Goal: Task Accomplishment & Management: Manage account settings

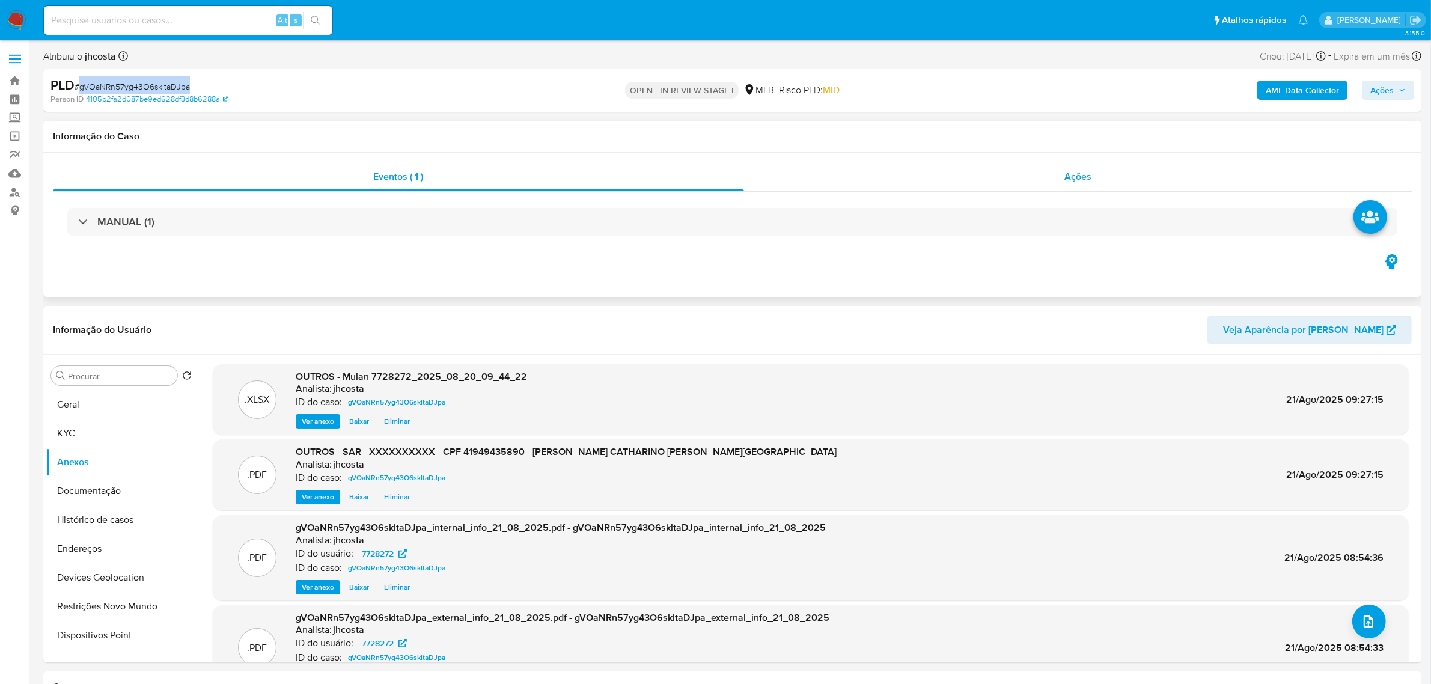
click at [1088, 175] on span "Ações" at bounding box center [1077, 176] width 27 height 14
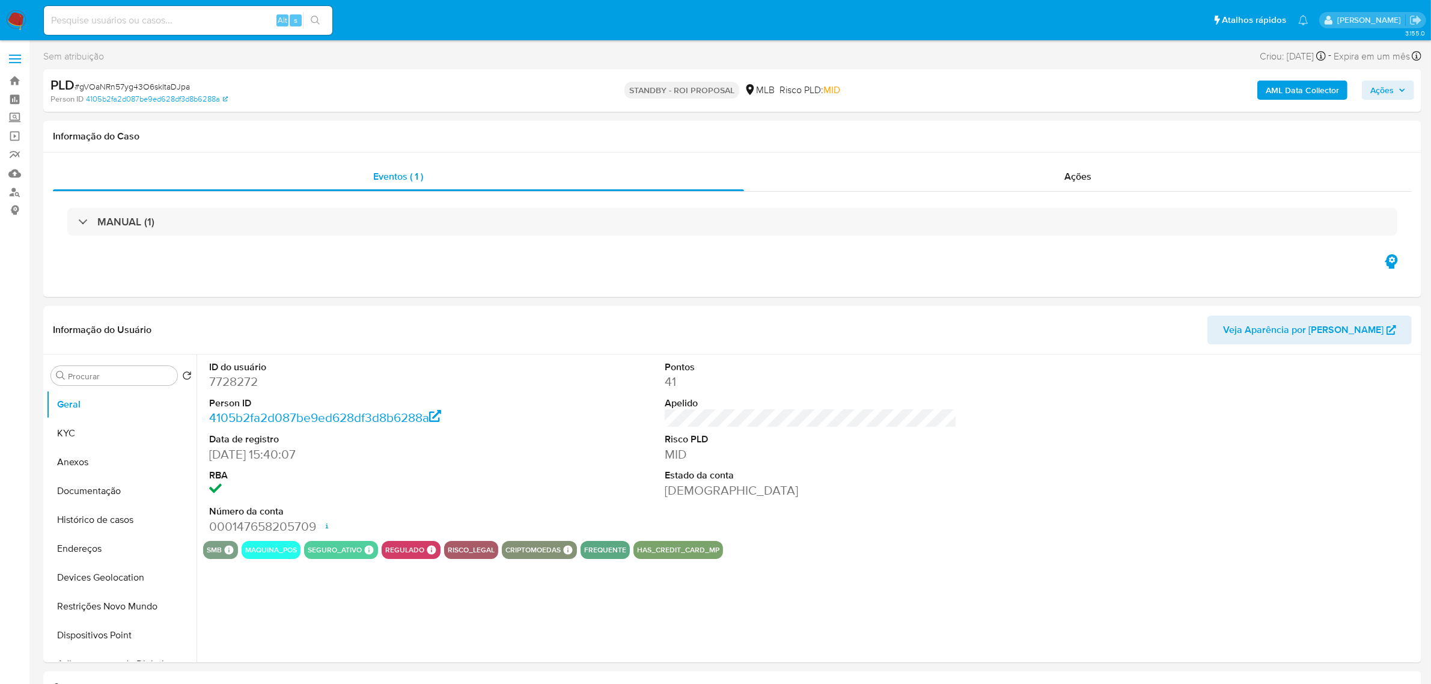
select select "10"
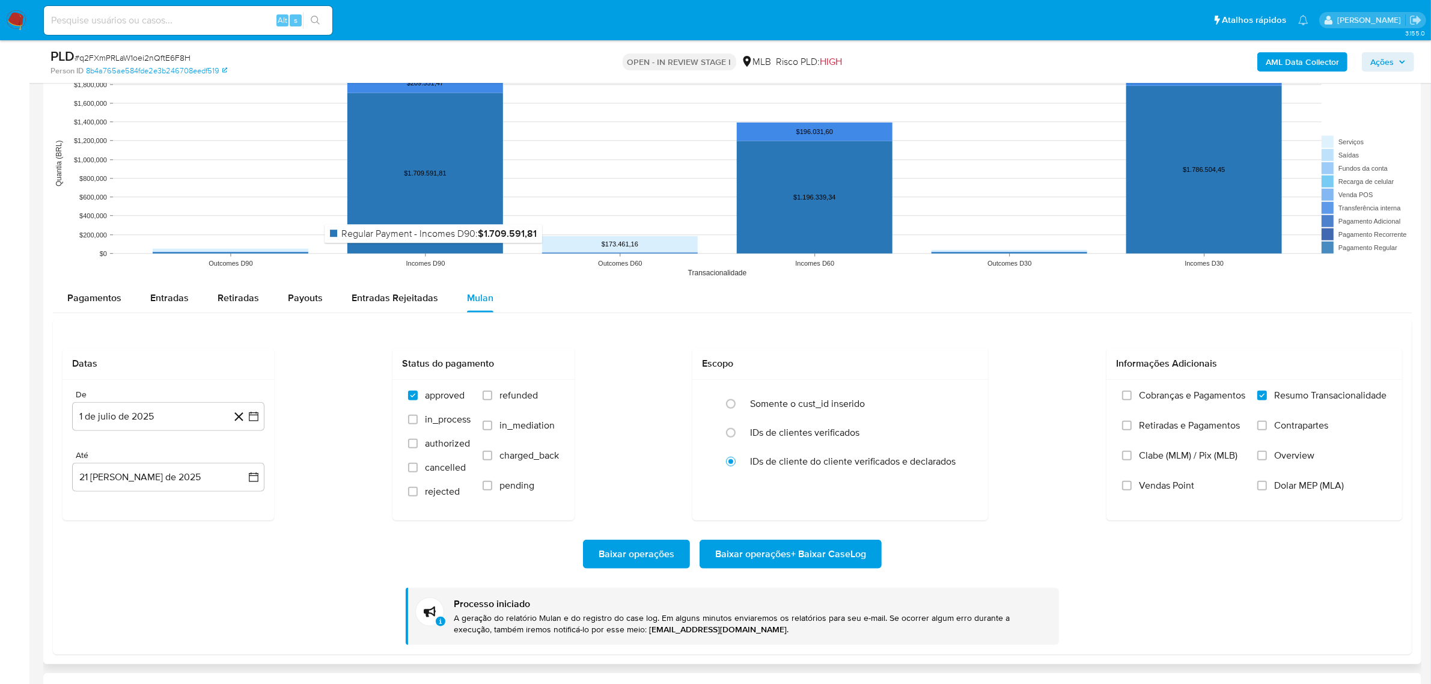
scroll to position [1052, 0]
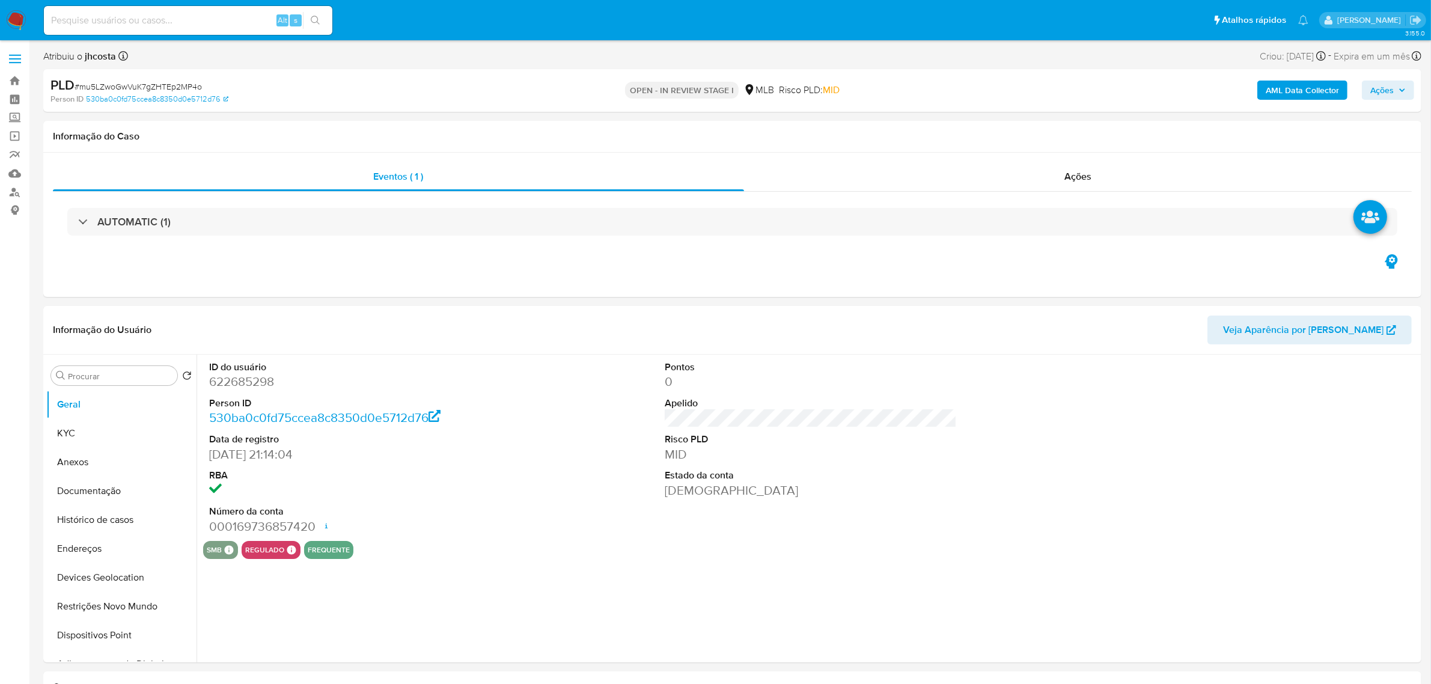
select select "10"
